Goal: Transaction & Acquisition: Purchase product/service

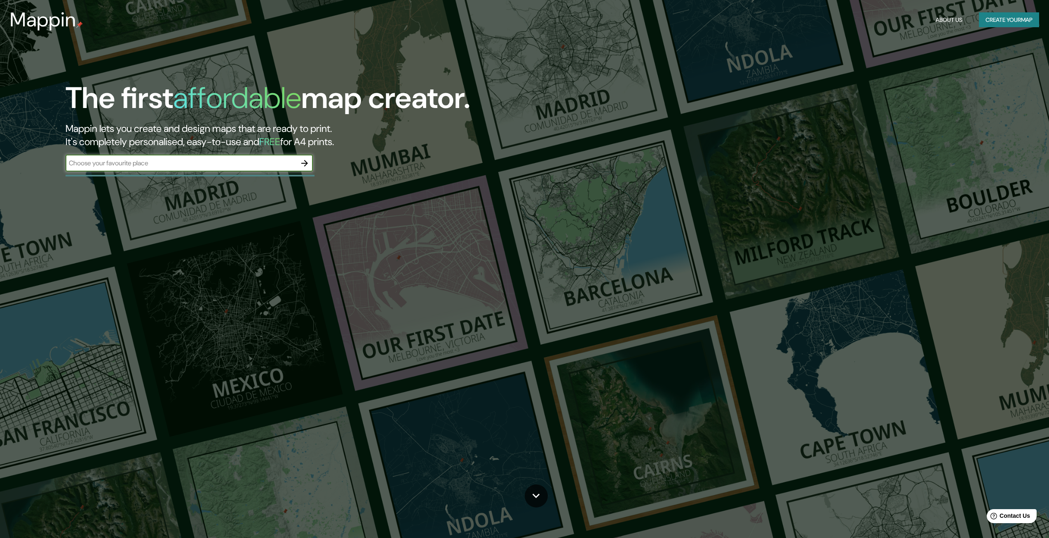
paste input "Klaipėdos jūrų uostas, Smeltės krantinė, 55°40'37"N 21°8'52"E"
type input "Klaipėdos jūrų uostas, Smeltės krantinė, 55°40'37"N 21°8'52"E"
click at [302, 163] on icon "button" at bounding box center [304, 163] width 7 height 7
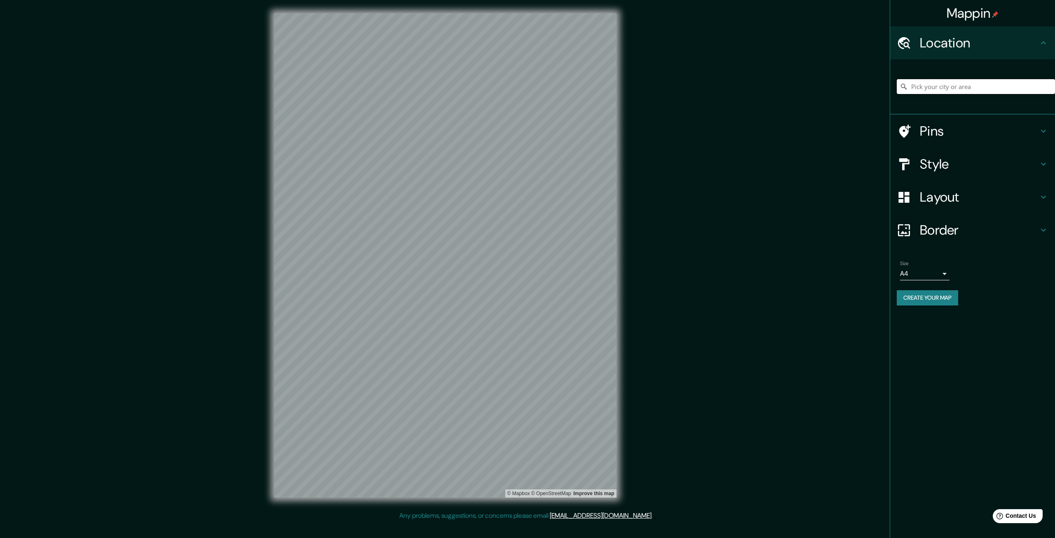
click at [977, 90] on input "Pick your city or area" at bounding box center [976, 86] width 158 height 15
paste input "Klaipėdos jūrų uostas, Smeltės krantinė, 55°40'37"N 21°8'52"E"
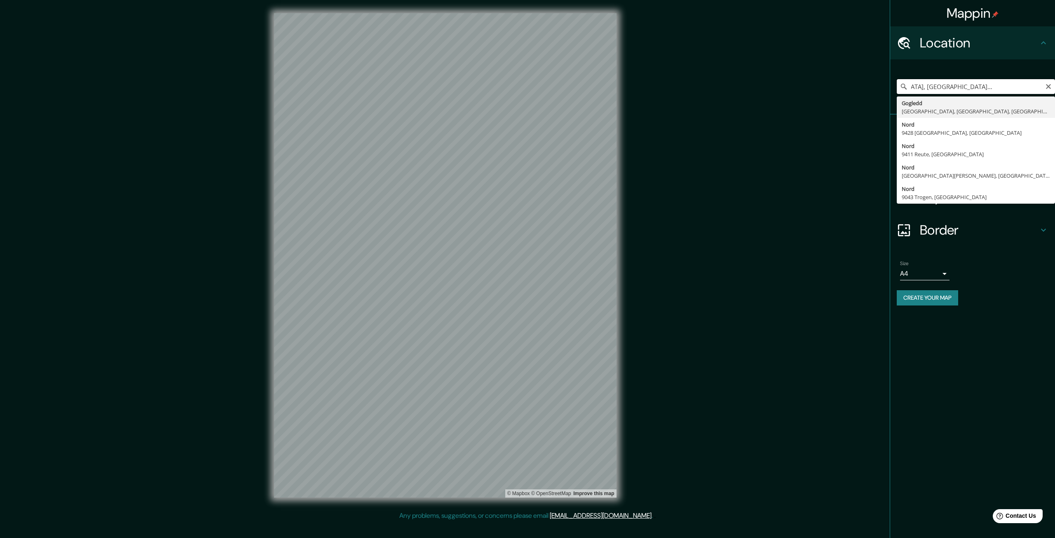
type input "Klaipėdos jūrų uostas, Smeltės krantinė, 55°40'37"N 21°8'52"E"
click at [850, 115] on div "Mappin Location Klaipėdos jūrų uostas, Smeltės krantinė, 55°40'37"N 21°8'52"E G…" at bounding box center [527, 262] width 1055 height 524
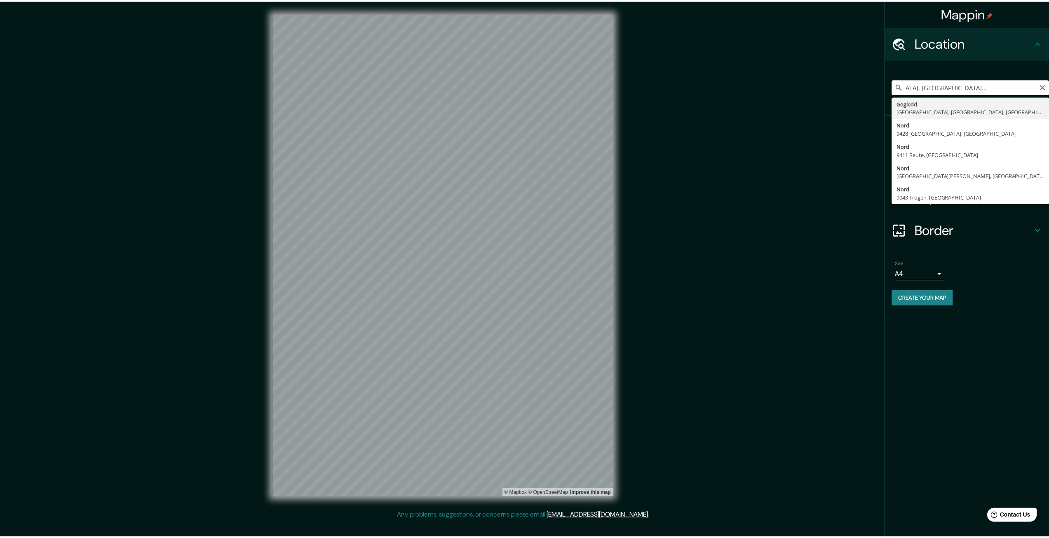
scroll to position [0, 0]
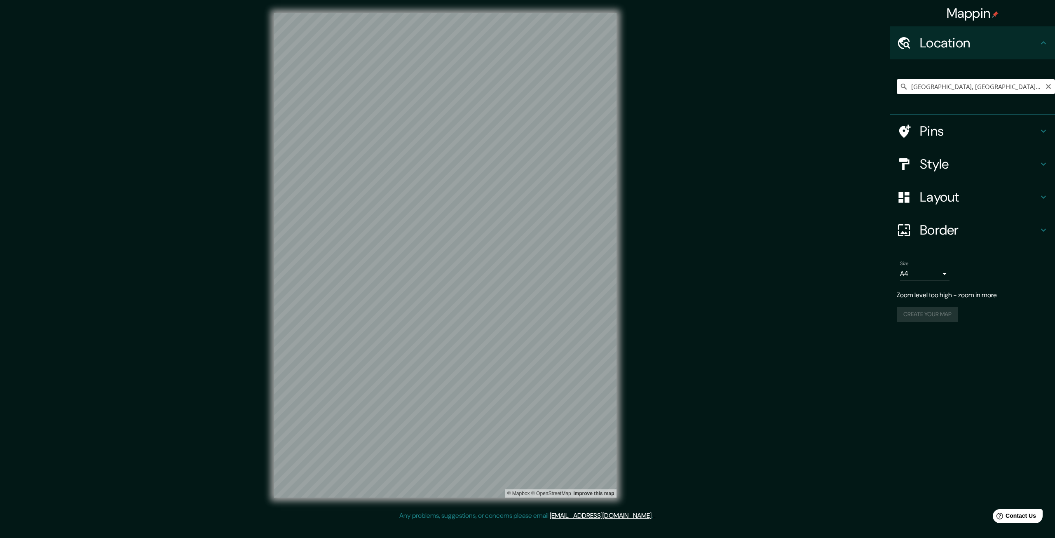
click at [1034, 133] on h4 "Pins" at bounding box center [979, 131] width 119 height 16
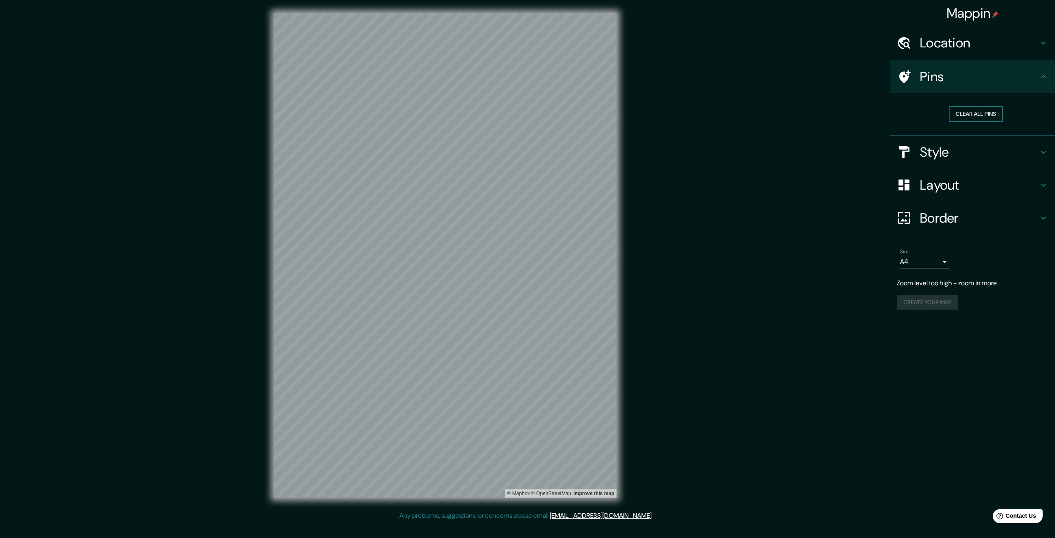
click at [974, 118] on button "Clear all pins" at bounding box center [976, 113] width 54 height 15
click at [973, 115] on button "Clear all pins" at bounding box center [976, 113] width 54 height 15
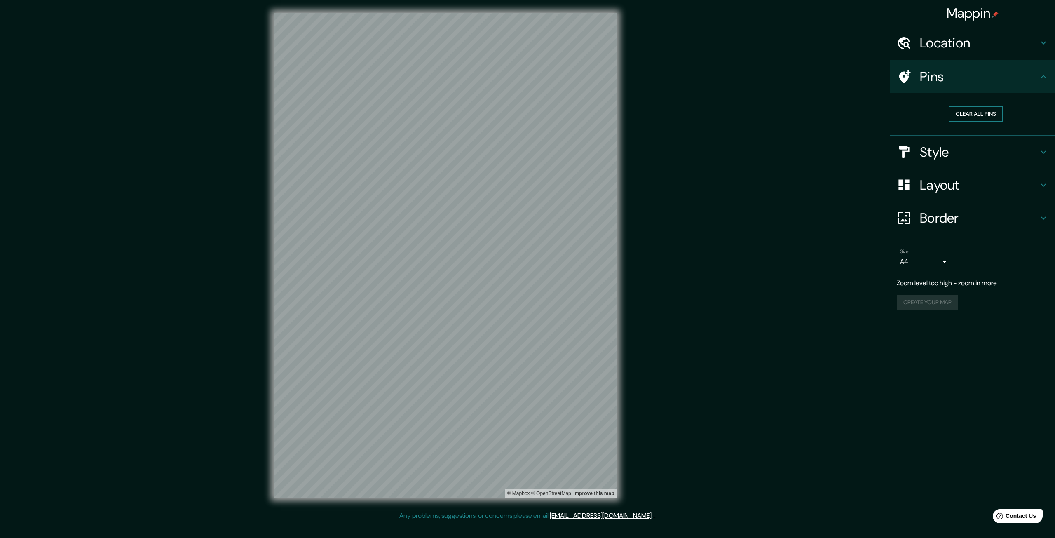
click at [973, 115] on button "Clear all pins" at bounding box center [976, 113] width 54 height 15
click at [958, 51] on div "Location" at bounding box center [972, 42] width 165 height 33
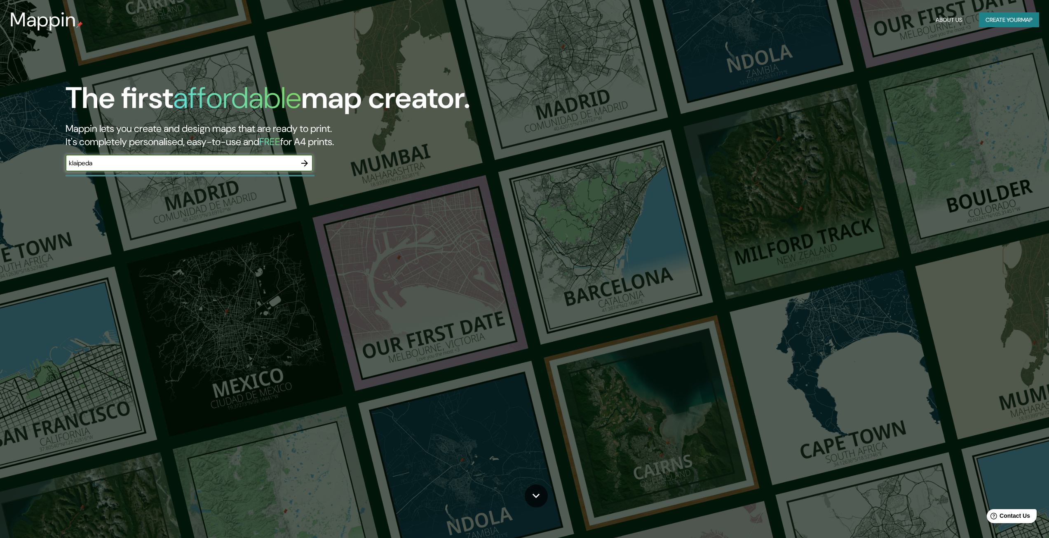
type input "klaipeda"
click at [300, 162] on button "button" at bounding box center [304, 163] width 16 height 16
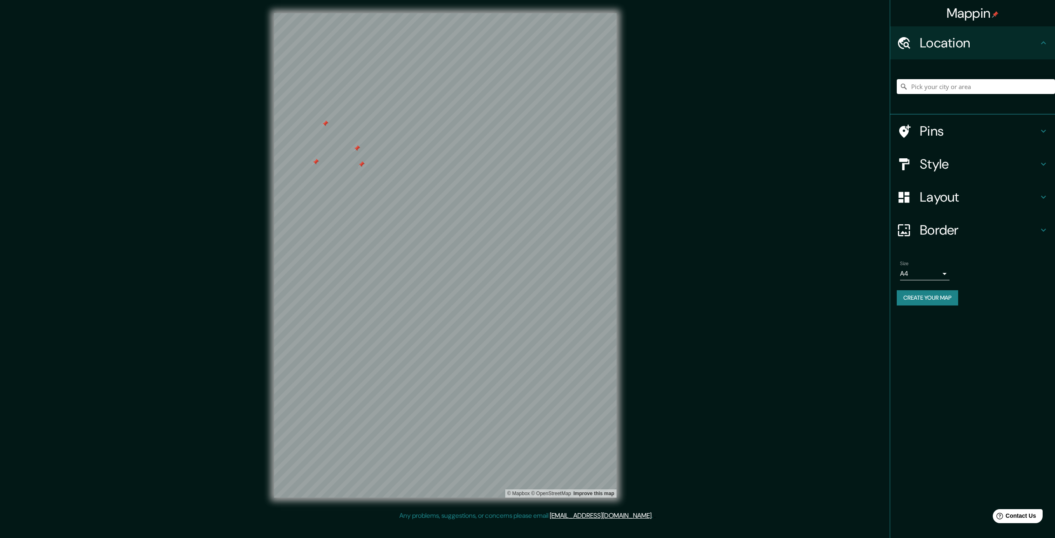
click at [363, 166] on div at bounding box center [361, 164] width 7 height 7
click at [356, 148] on div at bounding box center [355, 149] width 7 height 7
click at [346, 148] on div at bounding box center [346, 146] width 7 height 7
click at [324, 150] on div at bounding box center [322, 149] width 7 height 7
click at [328, 100] on div at bounding box center [329, 98] width 7 height 7
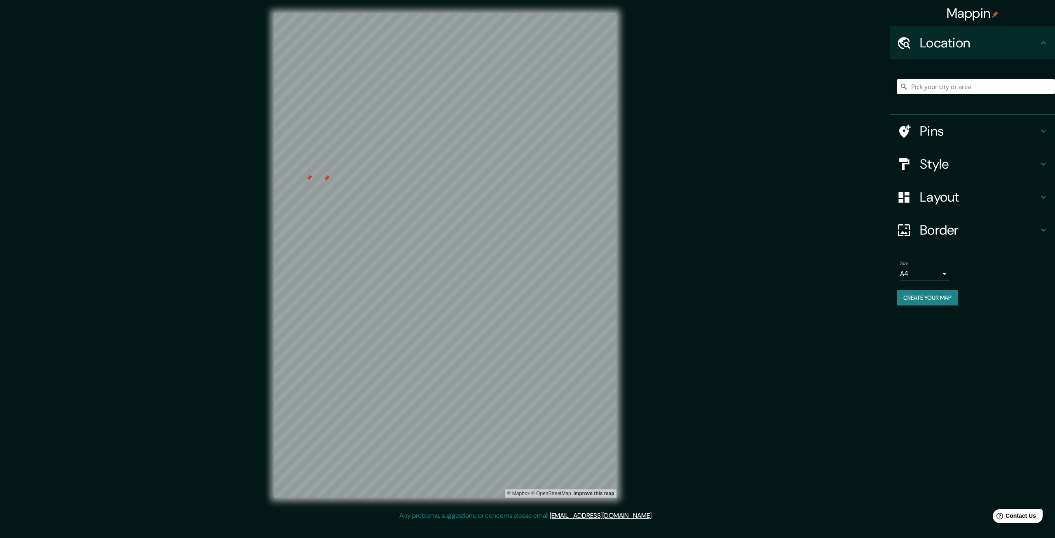
click at [310, 176] on div at bounding box center [309, 177] width 7 height 7
click at [326, 178] on div at bounding box center [326, 178] width 7 height 7
click at [917, 309] on div "Size A4 single Create your map" at bounding box center [973, 284] width 152 height 55
click at [917, 300] on button "Create your map" at bounding box center [927, 297] width 61 height 15
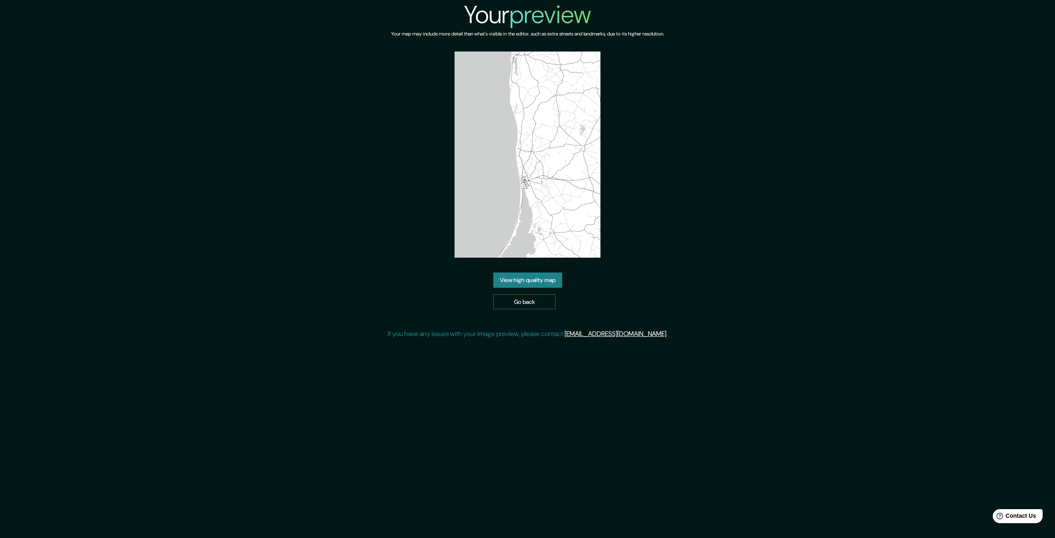
click at [549, 299] on link "Go back" at bounding box center [524, 301] width 62 height 15
